Goal: Learn about a topic: Understand process/instructions

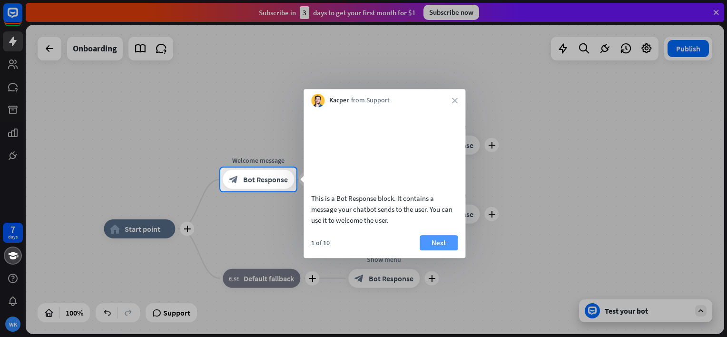
click at [431, 250] on button "Next" at bounding box center [438, 242] width 38 height 15
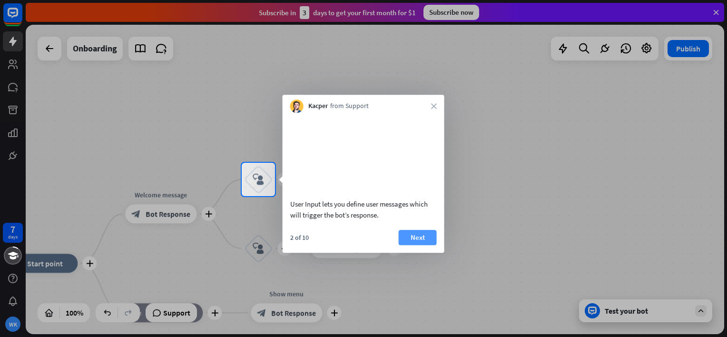
click at [428, 245] on button "Next" at bounding box center [418, 237] width 38 height 15
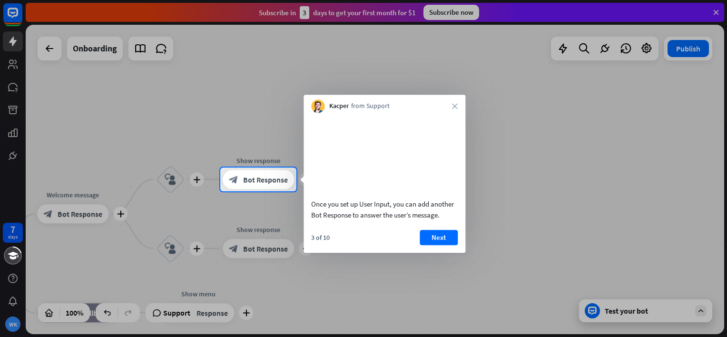
click at [433, 245] on button "Next" at bounding box center [438, 237] width 38 height 15
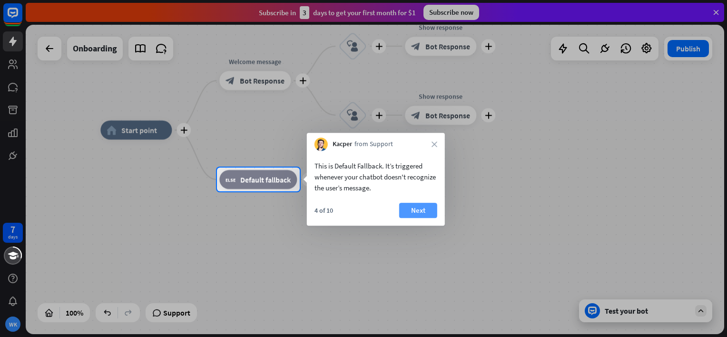
click at [425, 209] on button "Next" at bounding box center [418, 210] width 38 height 15
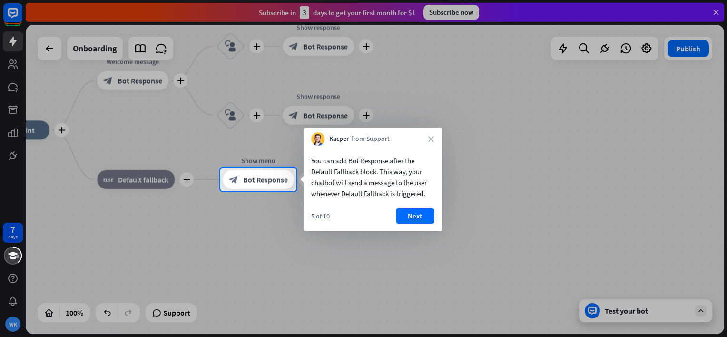
click at [421, 210] on button "Next" at bounding box center [415, 215] width 38 height 15
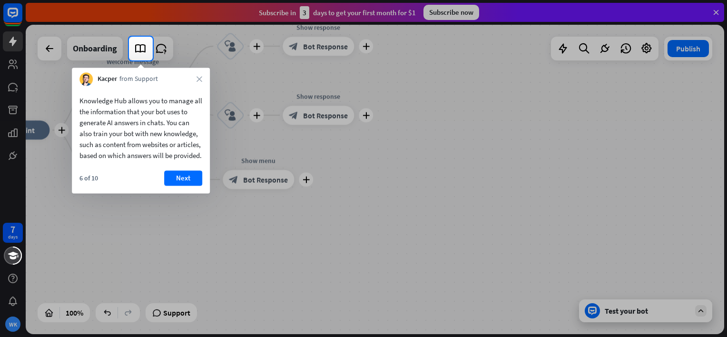
drag, startPoint x: 176, startPoint y: 185, endPoint x: 179, endPoint y: 190, distance: 6.0
click at [178, 185] on button "Next" at bounding box center [183, 177] width 38 height 15
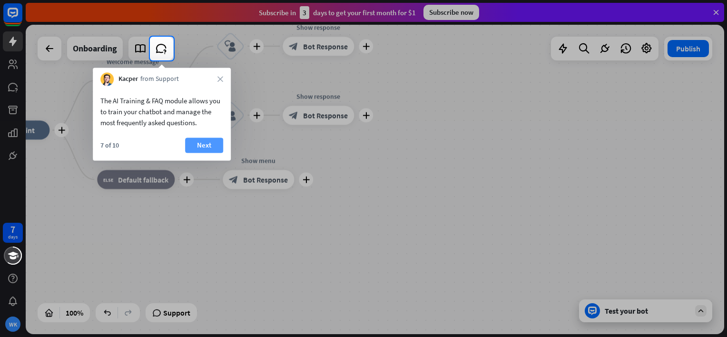
click at [202, 144] on button "Next" at bounding box center [204, 144] width 38 height 15
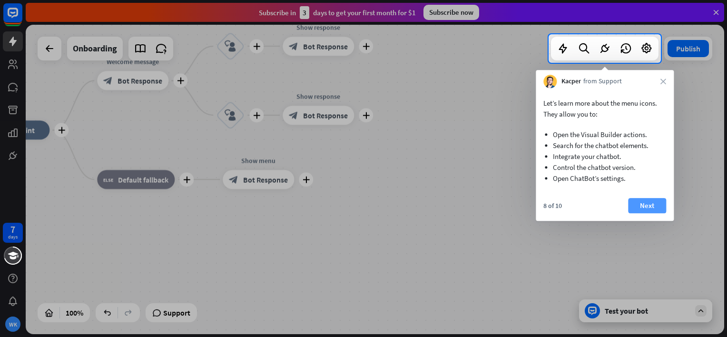
click at [657, 202] on button "Next" at bounding box center [647, 205] width 38 height 15
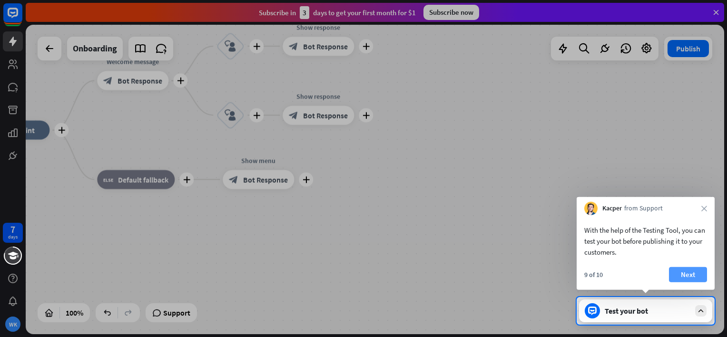
click at [685, 272] on button "Next" at bounding box center [688, 274] width 38 height 15
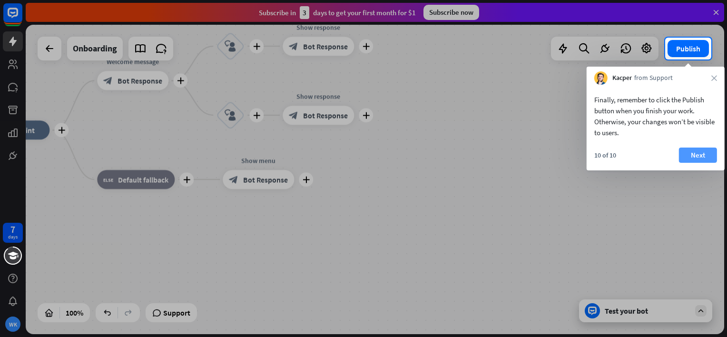
click at [699, 151] on button "Next" at bounding box center [698, 154] width 38 height 15
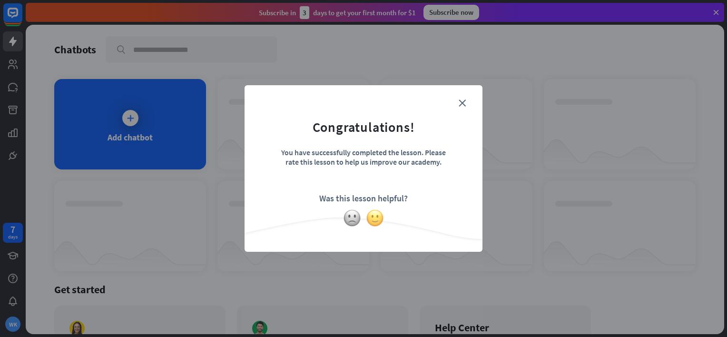
click at [376, 222] on img at bounding box center [375, 218] width 18 height 18
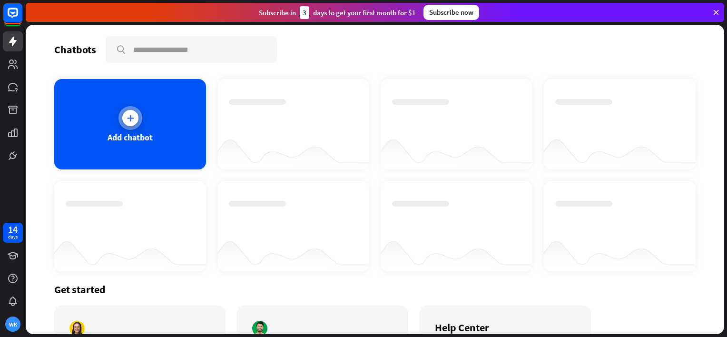
click at [129, 115] on icon at bounding box center [131, 118] width 10 height 10
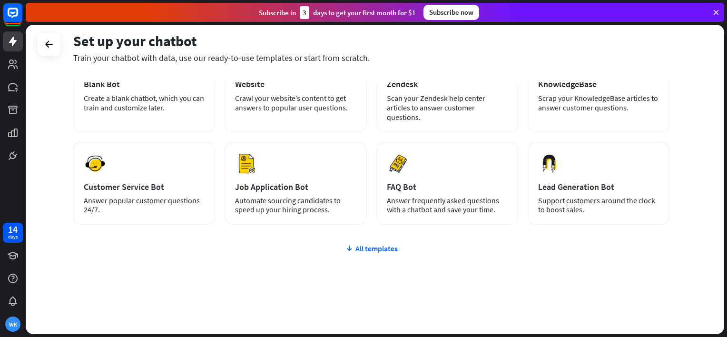
scroll to position [83, 0]
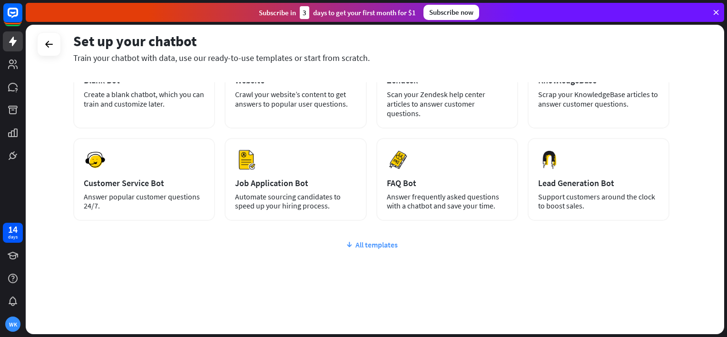
click at [378, 243] on div "All templates" at bounding box center [371, 245] width 596 height 10
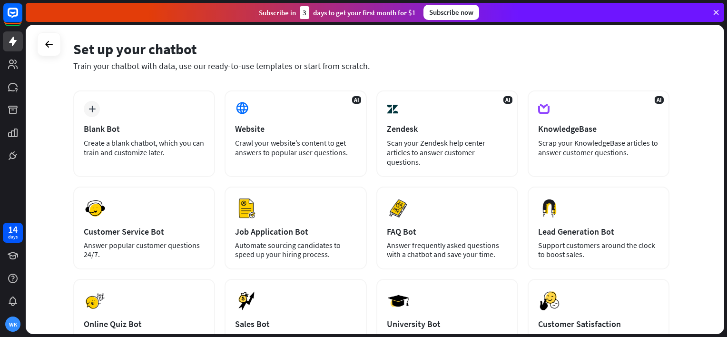
scroll to position [0, 0]
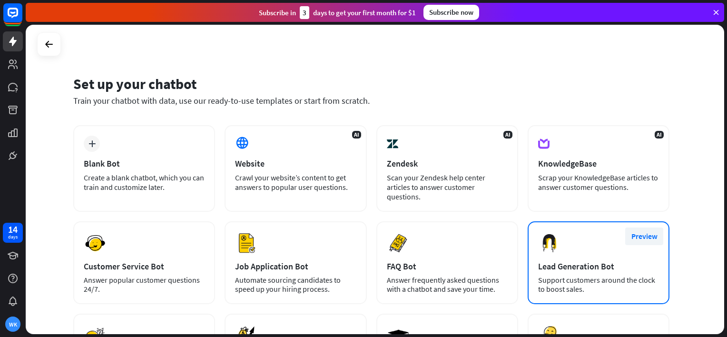
click at [646, 232] on button "Preview" at bounding box center [644, 236] width 38 height 18
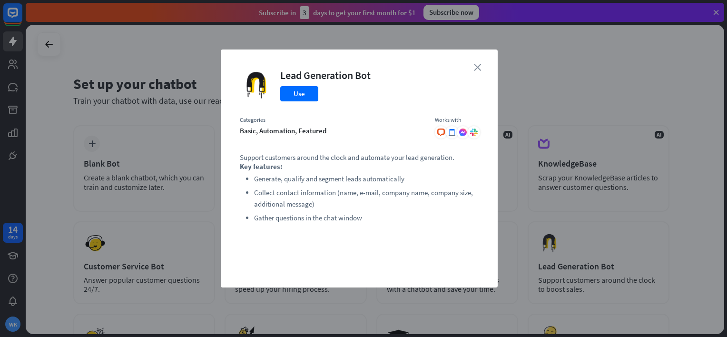
click at [478, 67] on icon "close" at bounding box center [477, 67] width 7 height 7
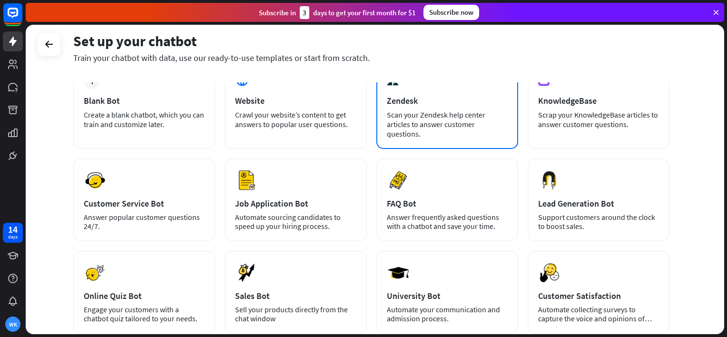
scroll to position [95, 0]
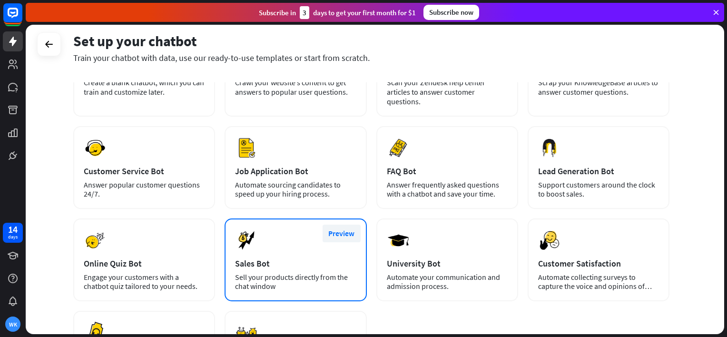
click at [352, 232] on button "Preview" at bounding box center [341, 233] width 38 height 18
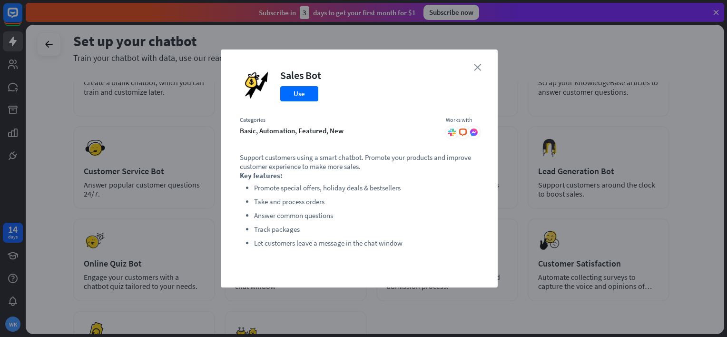
click at [478, 69] on icon "close" at bounding box center [477, 67] width 7 height 7
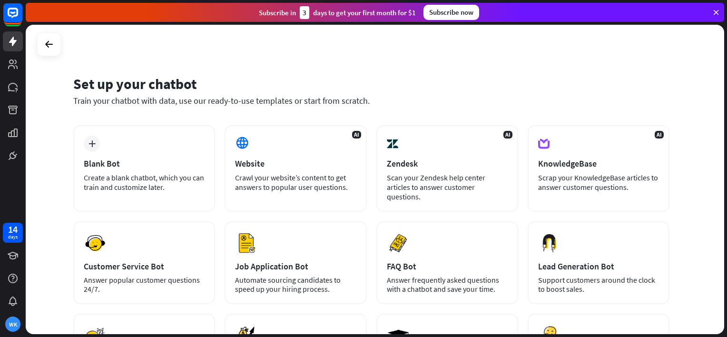
scroll to position [0, 0]
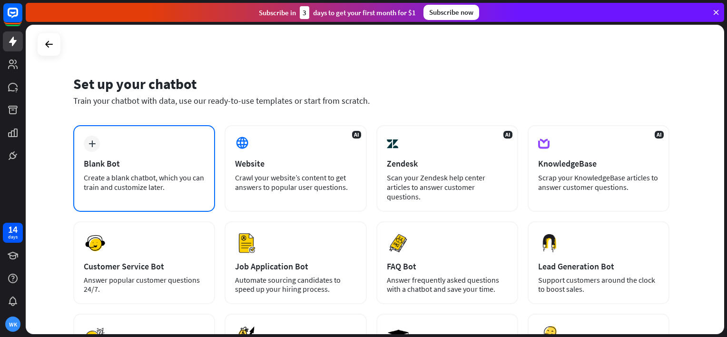
click at [136, 164] on div "Blank Bot" at bounding box center [144, 163] width 121 height 11
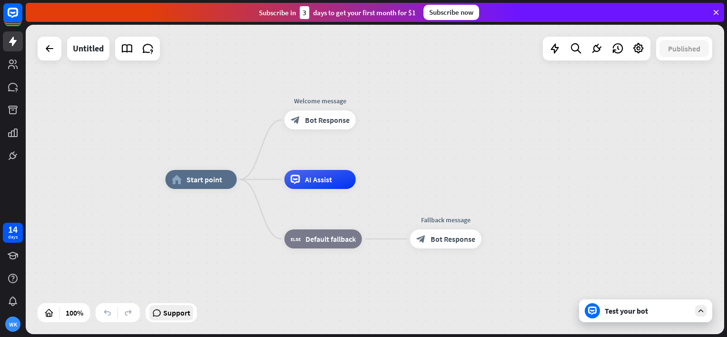
click at [165, 311] on span "Support" at bounding box center [176, 312] width 27 height 15
